Goal: Information Seeking & Learning: Learn about a topic

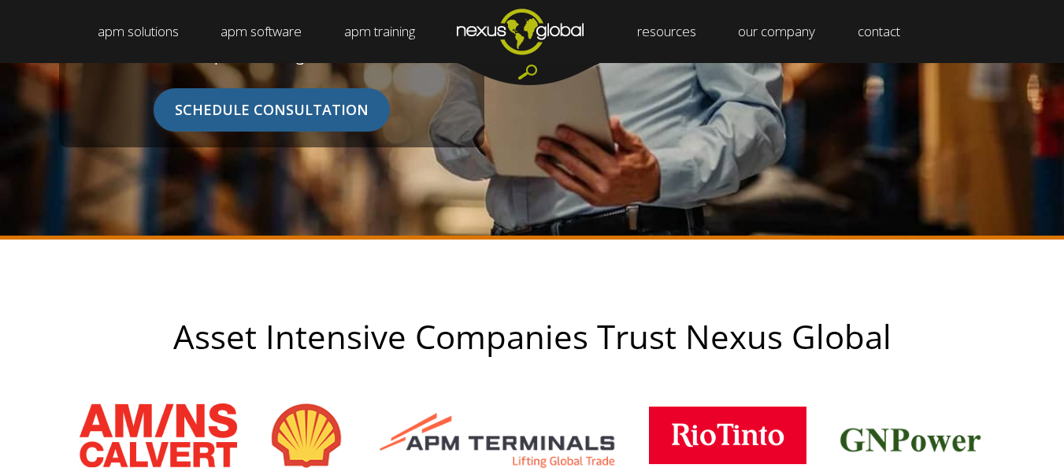
scroll to position [472, 0]
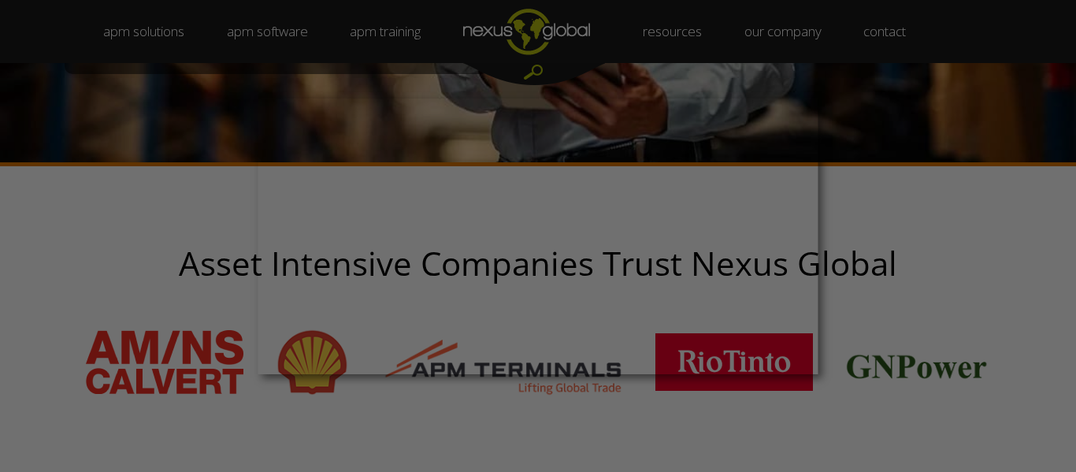
click at [276, 31] on div at bounding box center [543, 238] width 1087 height 476
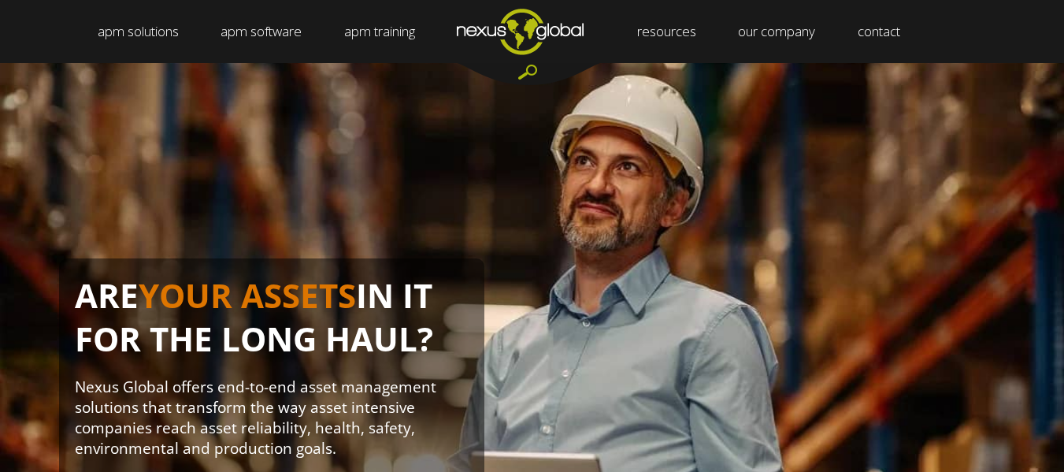
scroll to position [0, 0]
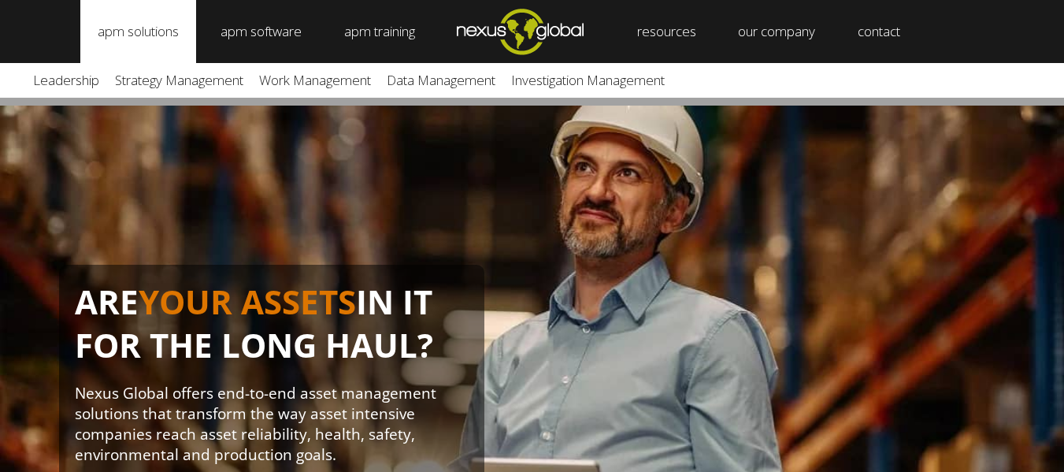
click at [161, 32] on link "apm solutions" at bounding box center [138, 31] width 116 height 63
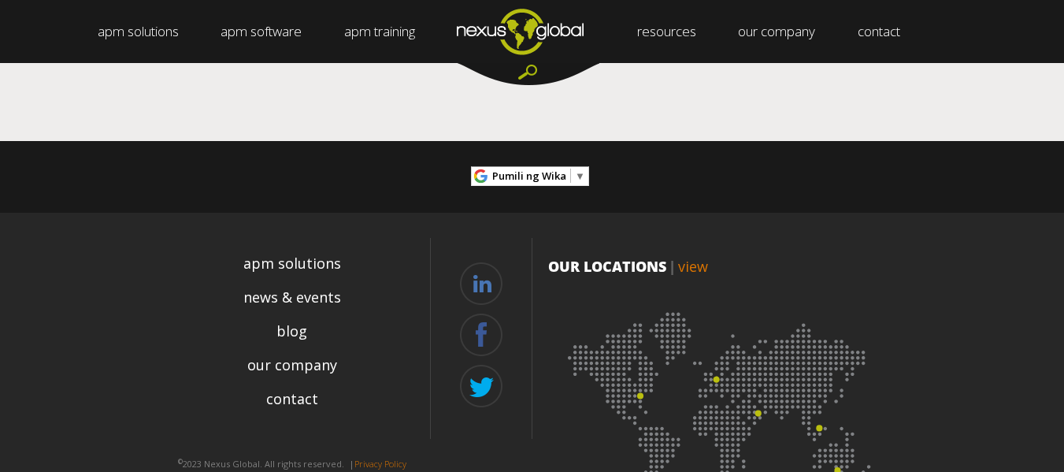
scroll to position [6063, 0]
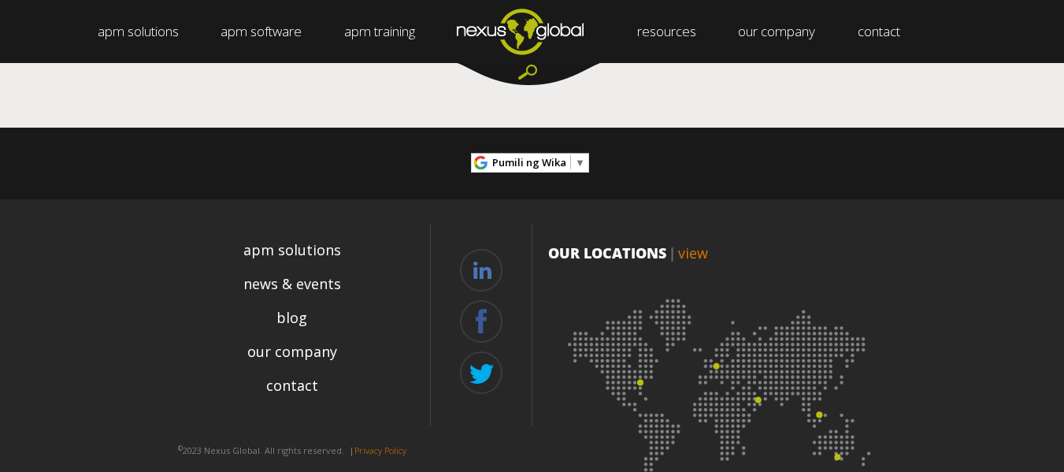
click at [959, 199] on div "apm solutions news & events blog our company contact © 2023 Nexus Global. All r…" at bounding box center [532, 358] width 945 height 318
click at [491, 258] on link at bounding box center [481, 270] width 43 height 43
